Goal: Complete application form

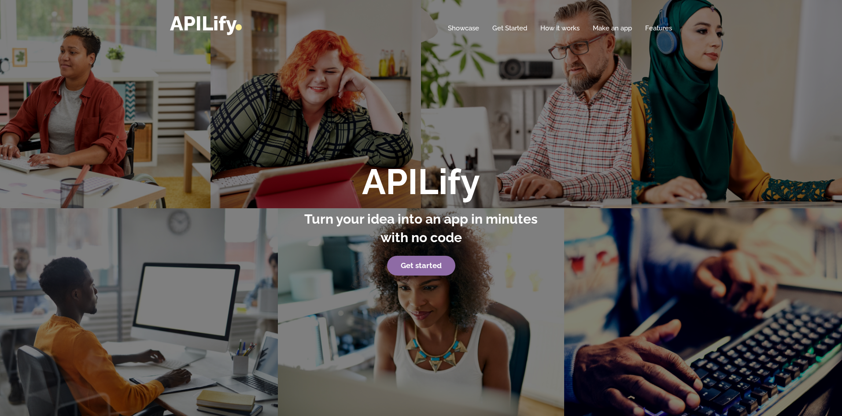
click at [429, 263] on strong "Get started" at bounding box center [421, 265] width 41 height 9
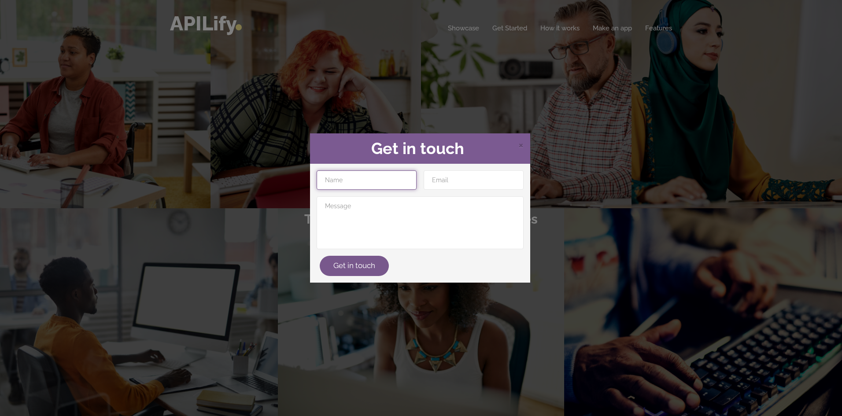
click at [383, 186] on input "text" at bounding box center [367, 179] width 100 height 19
click at [362, 268] on button "Get in touch" at bounding box center [354, 266] width 69 height 20
type input "a"
click at [446, 181] on input "email" at bounding box center [474, 179] width 100 height 19
click at [343, 273] on button "Get in touch" at bounding box center [354, 266] width 69 height 20
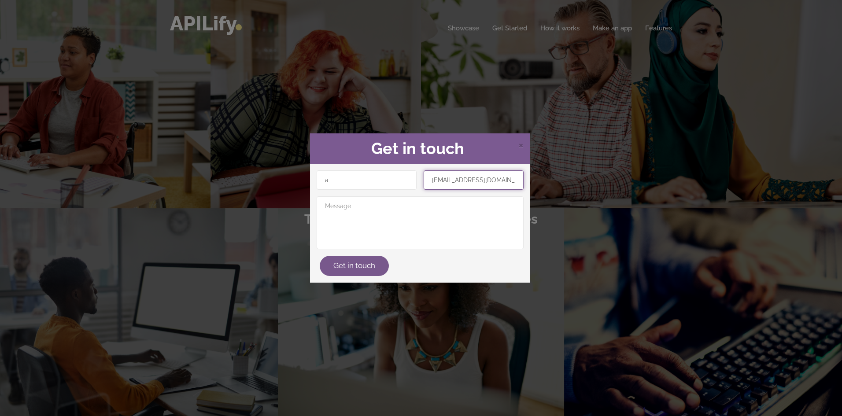
type input "b7662777@gmail.com"
click at [433, 230] on textarea at bounding box center [420, 222] width 207 height 53
click at [353, 265] on button "Get in touch" at bounding box center [354, 266] width 69 height 20
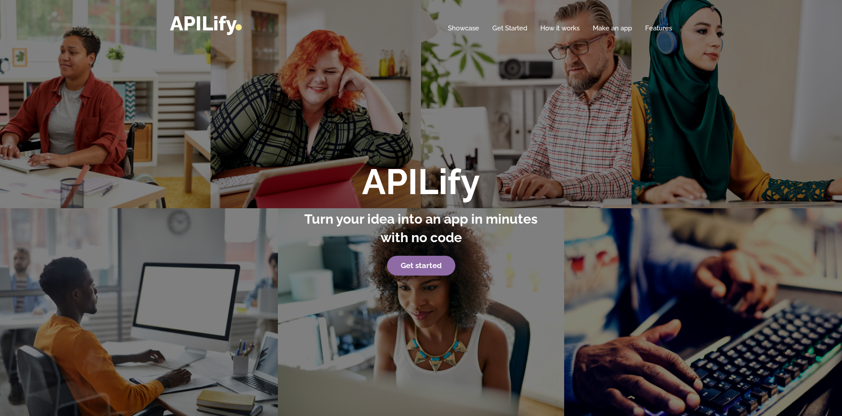
click at [440, 266] on link "Get started" at bounding box center [421, 266] width 68 height 20
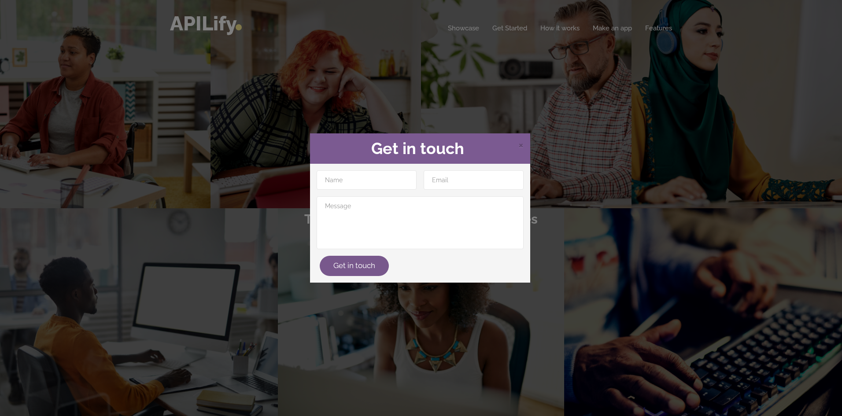
click at [528, 136] on div "× Get in touch" at bounding box center [420, 148] width 220 height 31
click at [523, 137] on div "× Get in touch" at bounding box center [420, 148] width 220 height 31
click at [377, 271] on button "Get in touch" at bounding box center [354, 266] width 69 height 20
type input "a"
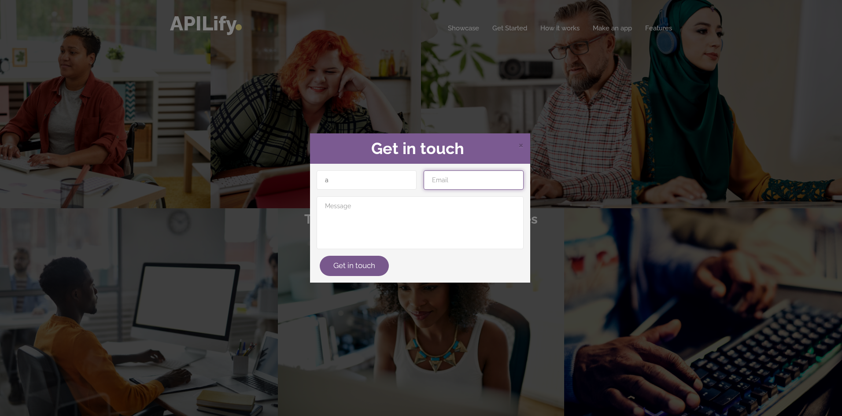
click at [487, 190] on input "email" at bounding box center [474, 179] width 100 height 19
type input "b7662777@gmail.com"
click at [480, 240] on textarea at bounding box center [420, 222] width 207 height 53
type textarea "a"
click at [345, 263] on button "Get in touch" at bounding box center [354, 266] width 69 height 20
